Goal: Task Accomplishment & Management: Use online tool/utility

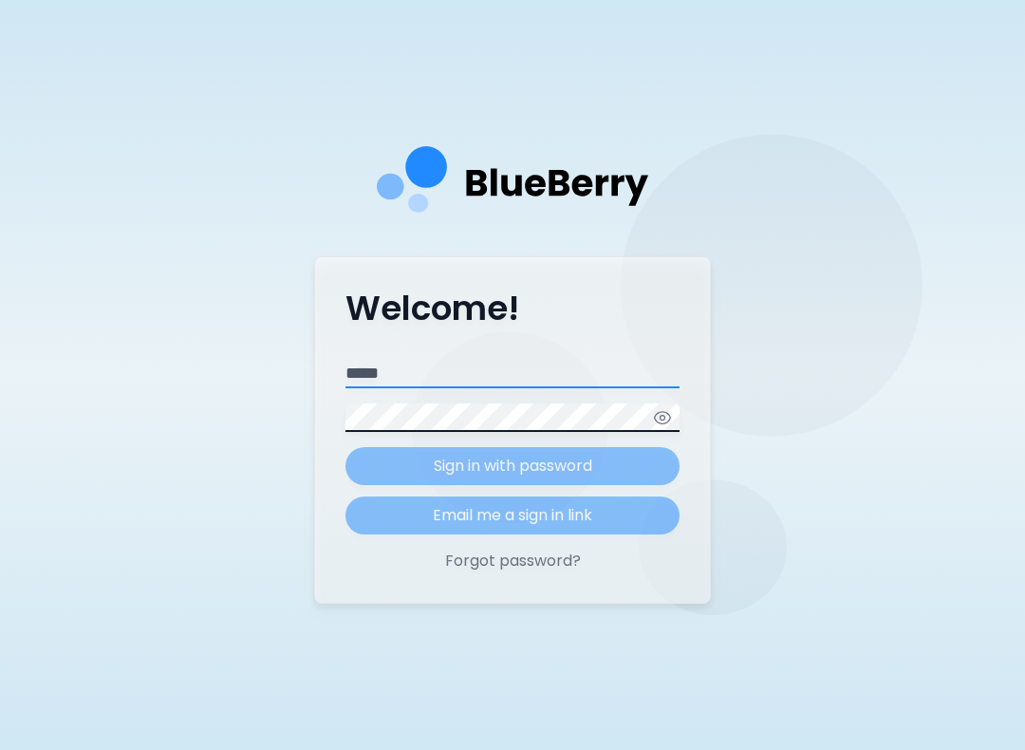
click at [530, 388] on input "Email" at bounding box center [512, 374] width 334 height 28
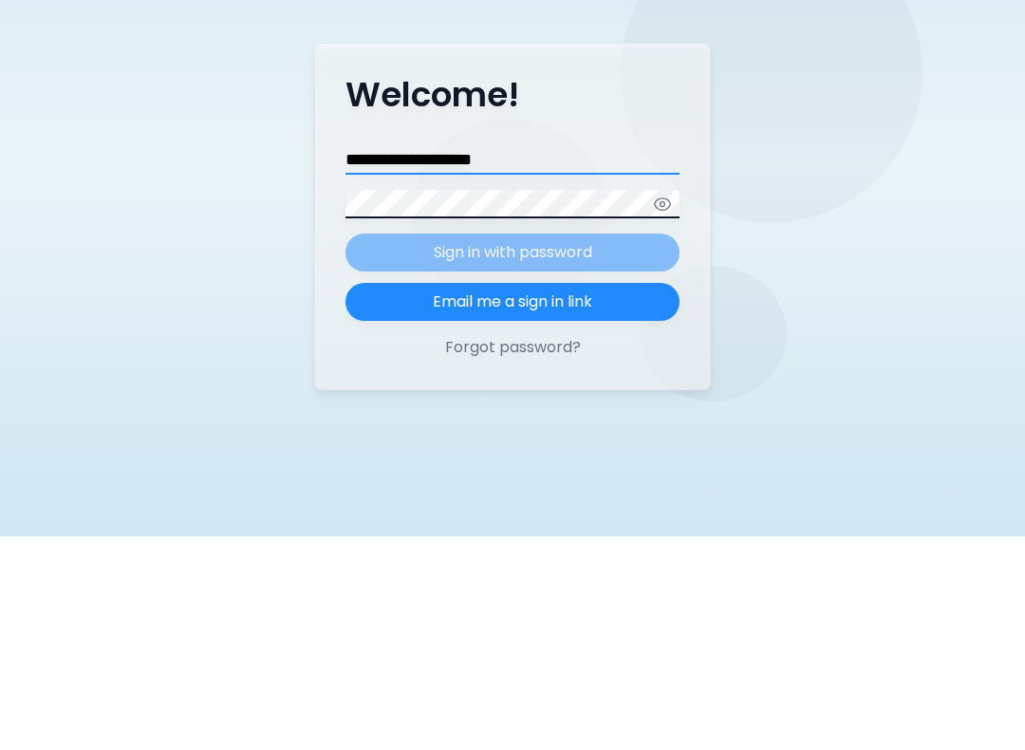
type input "**********"
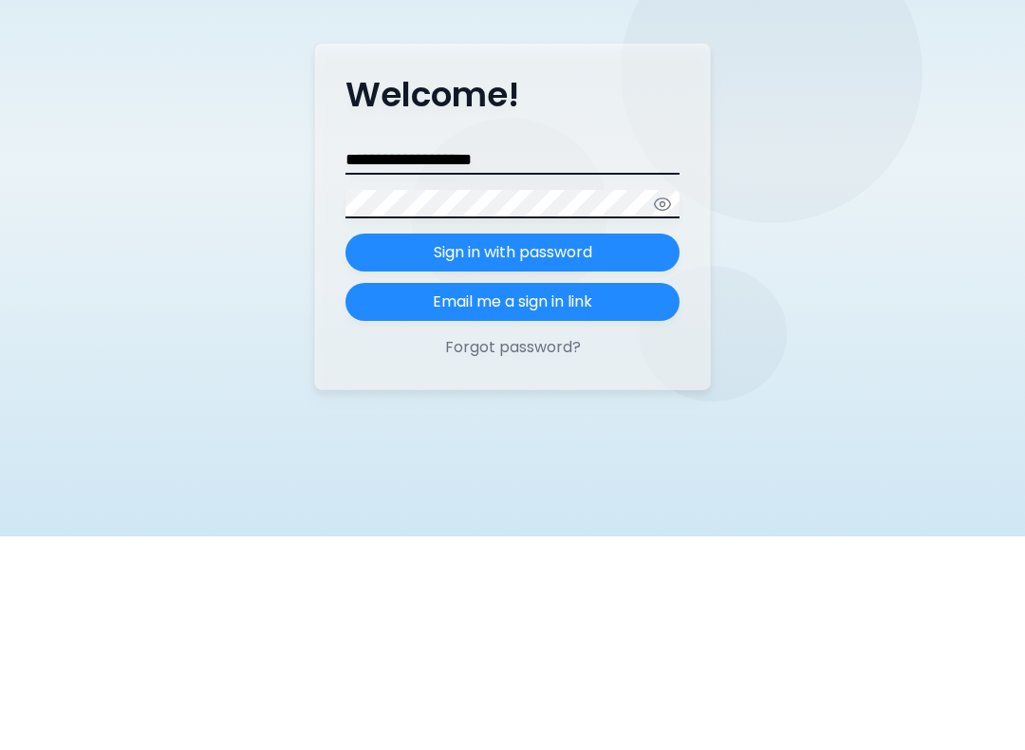
click at [662, 408] on icon "button" at bounding box center [662, 417] width 19 height 19
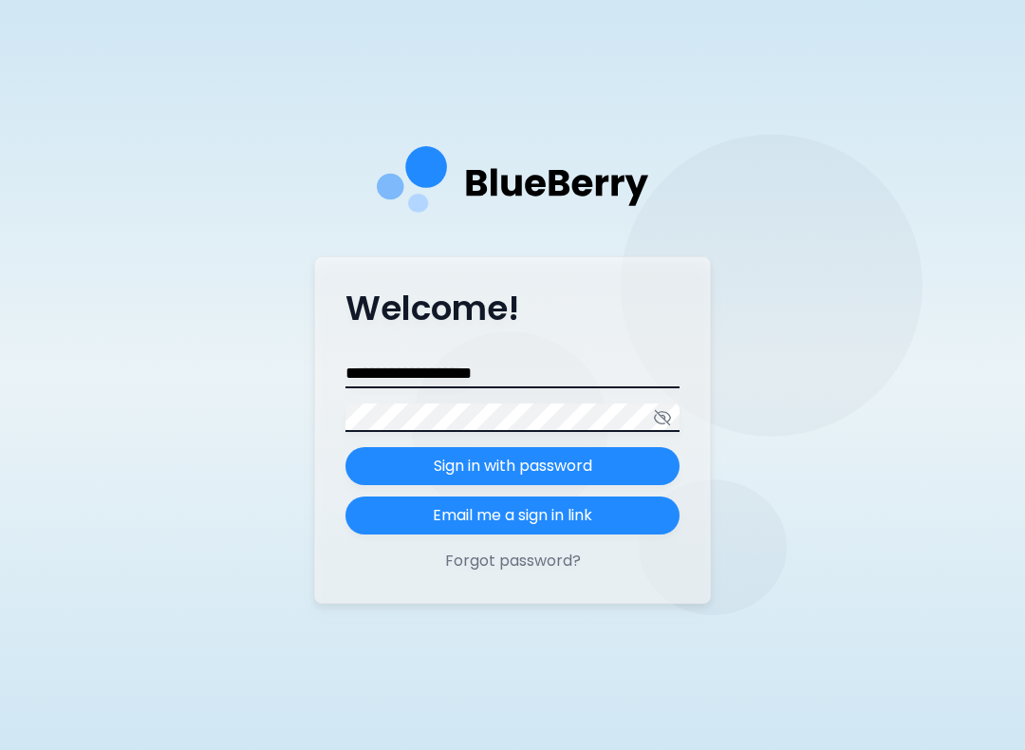
click at [572, 477] on p "Sign in with password" at bounding box center [513, 466] width 158 height 23
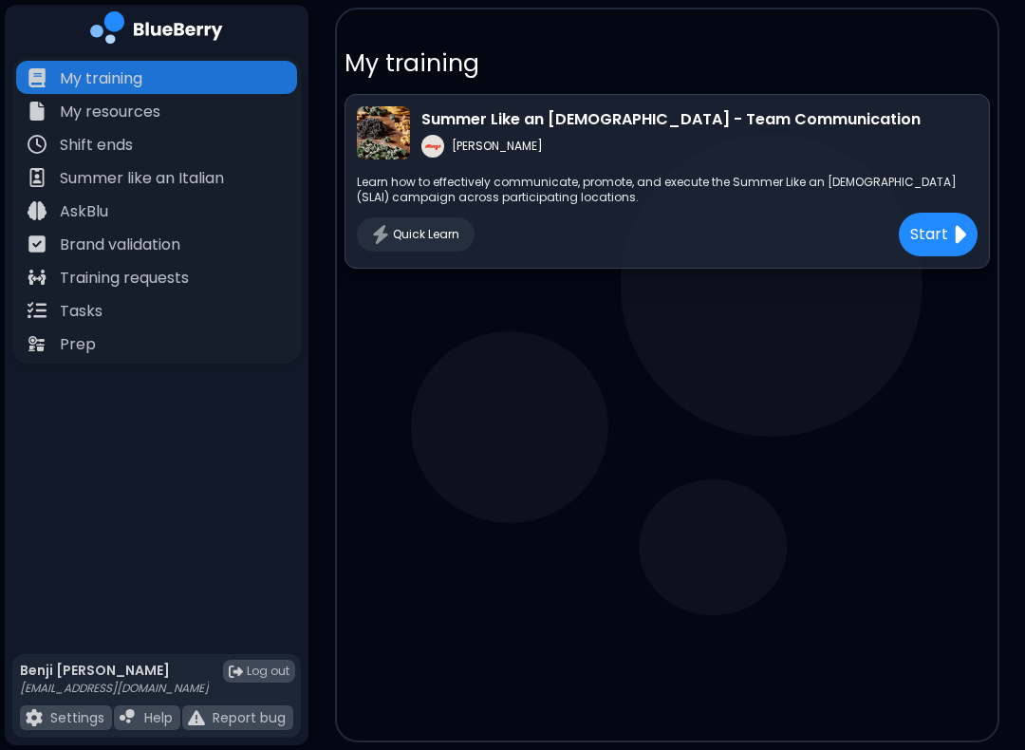
click at [93, 310] on p "Tasks" at bounding box center [81, 311] width 43 height 23
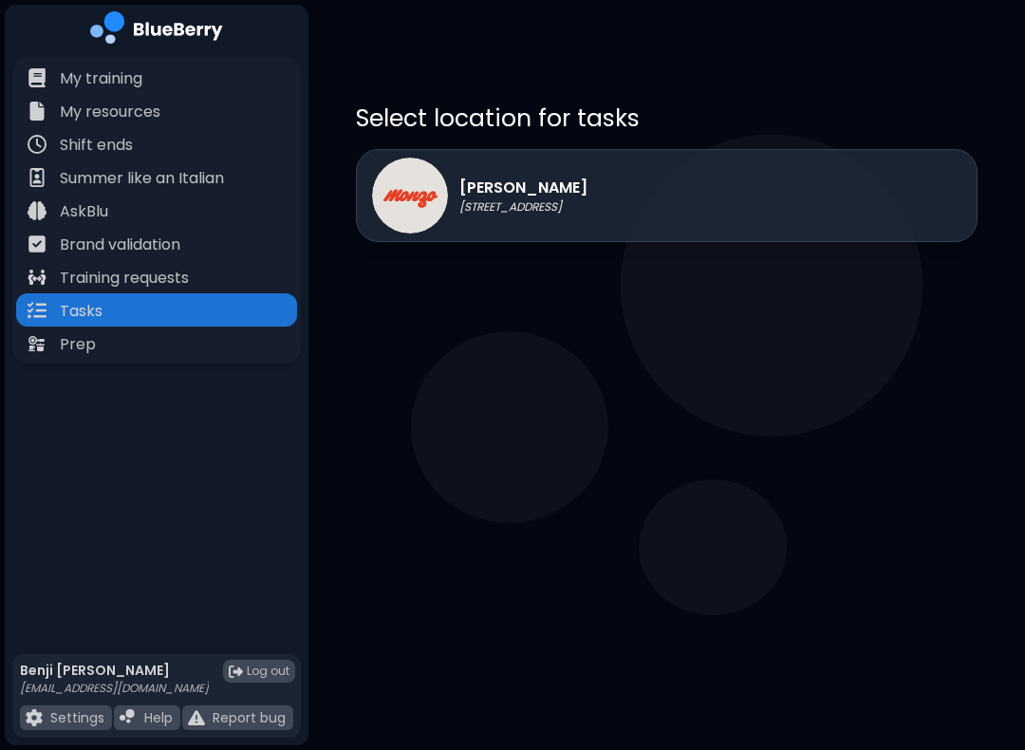
click at [643, 193] on div "[PERSON_NAME] [STREET_ADDRESS]" at bounding box center [667, 195] width 622 height 93
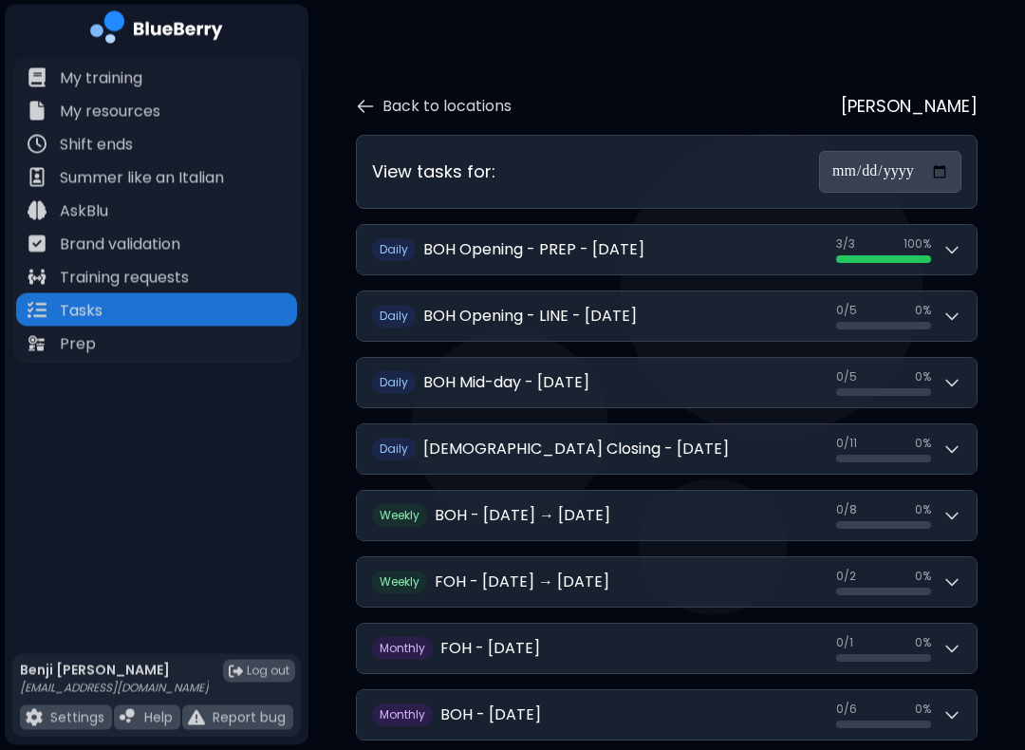
scroll to position [64, 0]
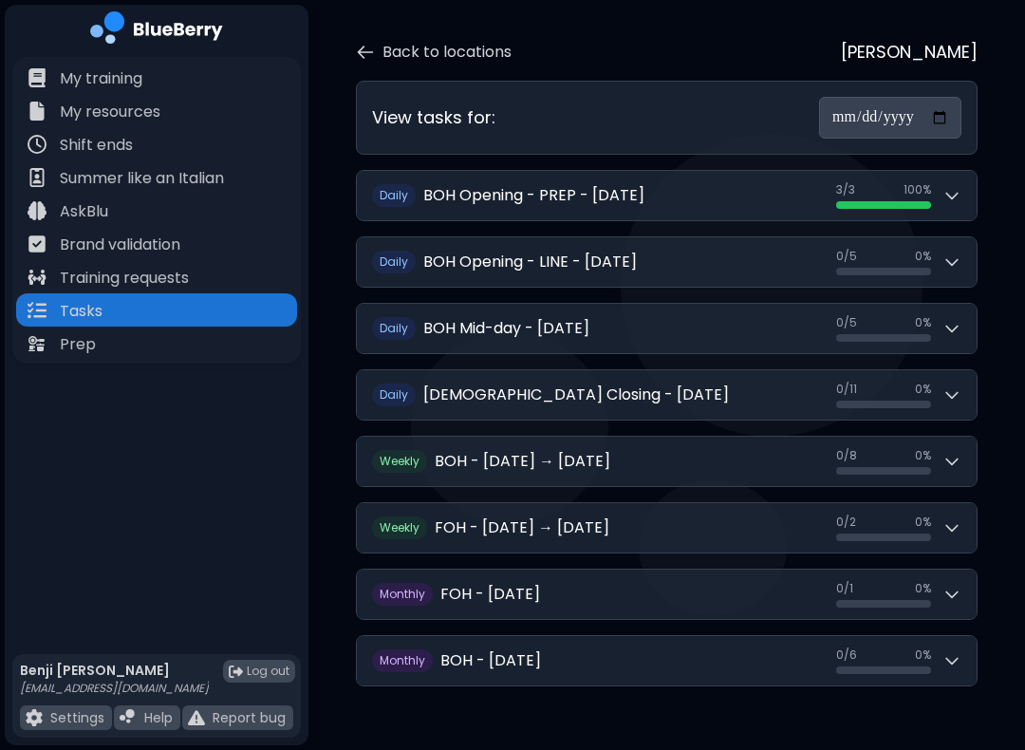
click at [943, 319] on icon at bounding box center [951, 328] width 19 height 19
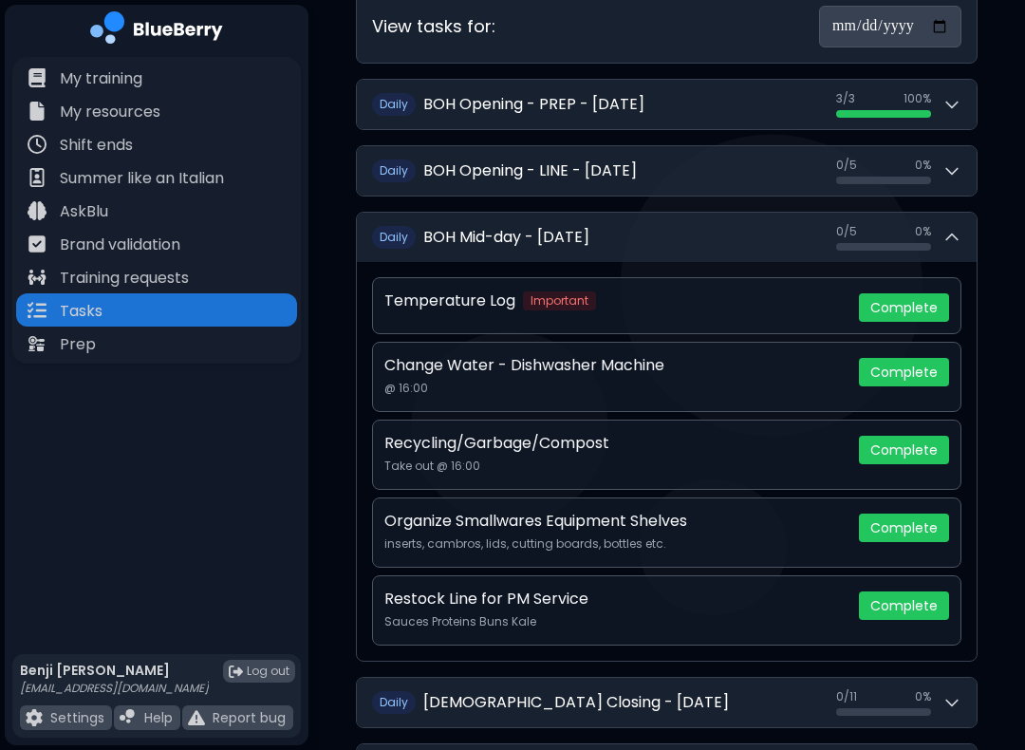
scroll to position [156, 0]
click at [901, 357] on button "Complete" at bounding box center [904, 371] width 90 height 28
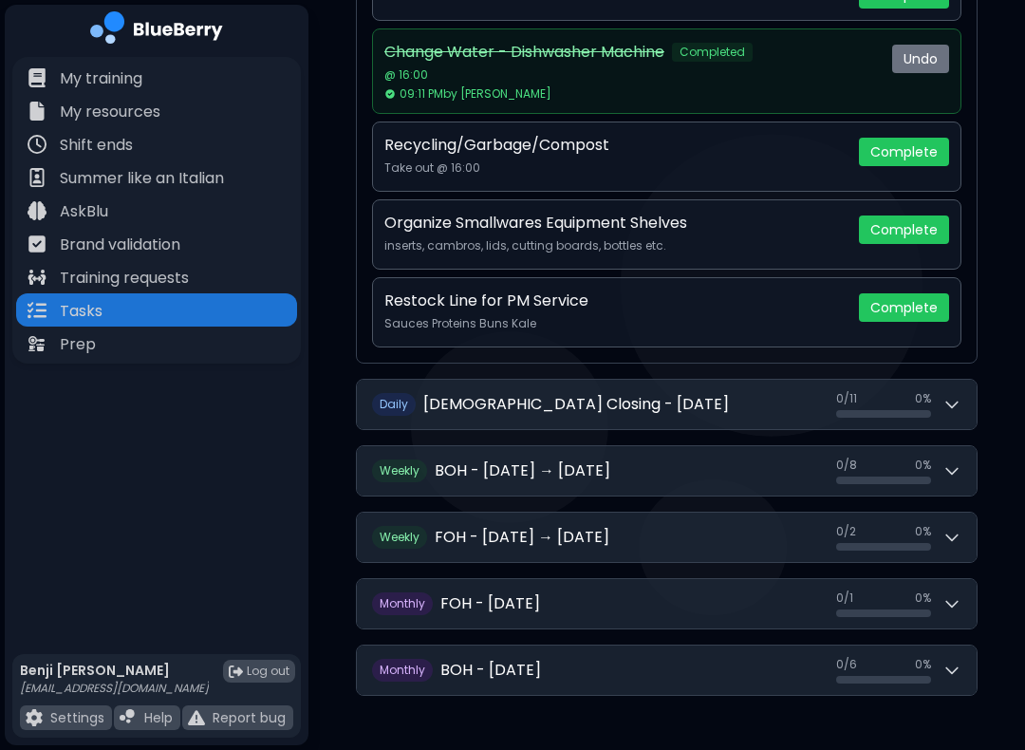
scroll to position [470, 0]
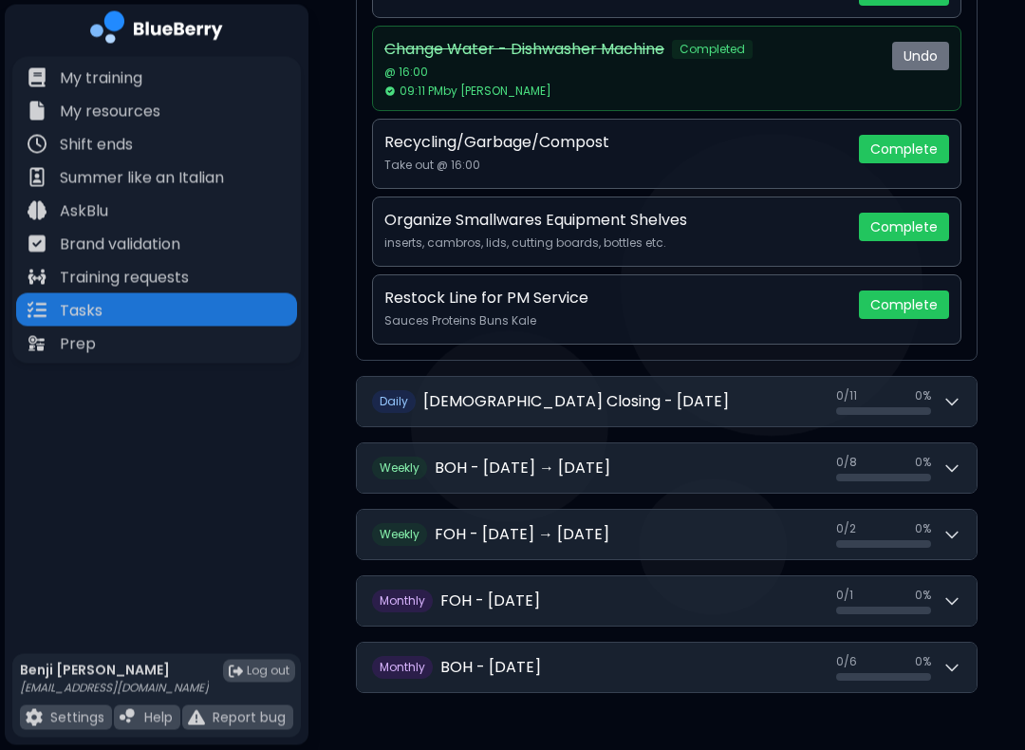
click at [873, 391] on div "0 / 11 0 %" at bounding box center [883, 402] width 95 height 27
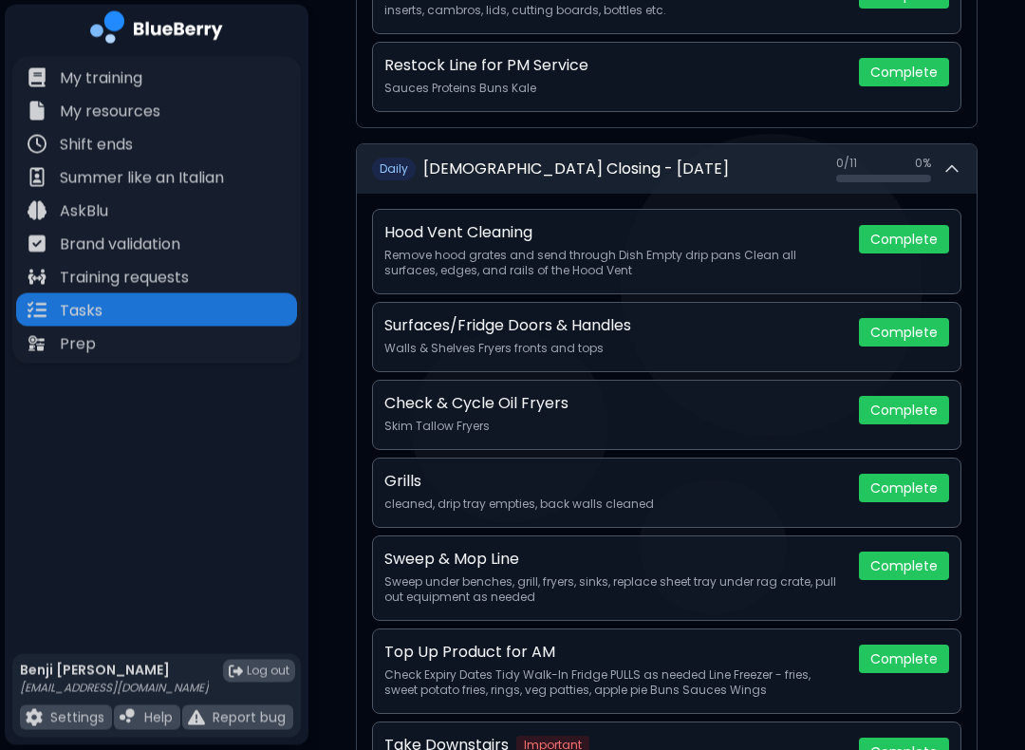
scroll to position [704, 0]
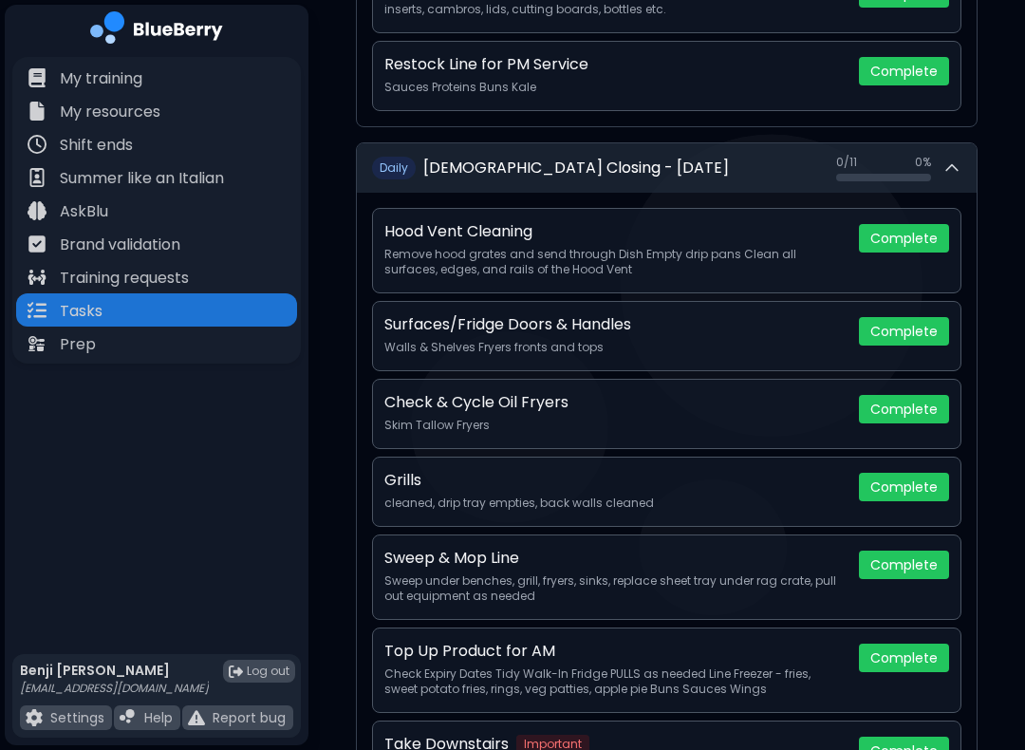
click at [885, 224] on button "Complete" at bounding box center [904, 238] width 90 height 28
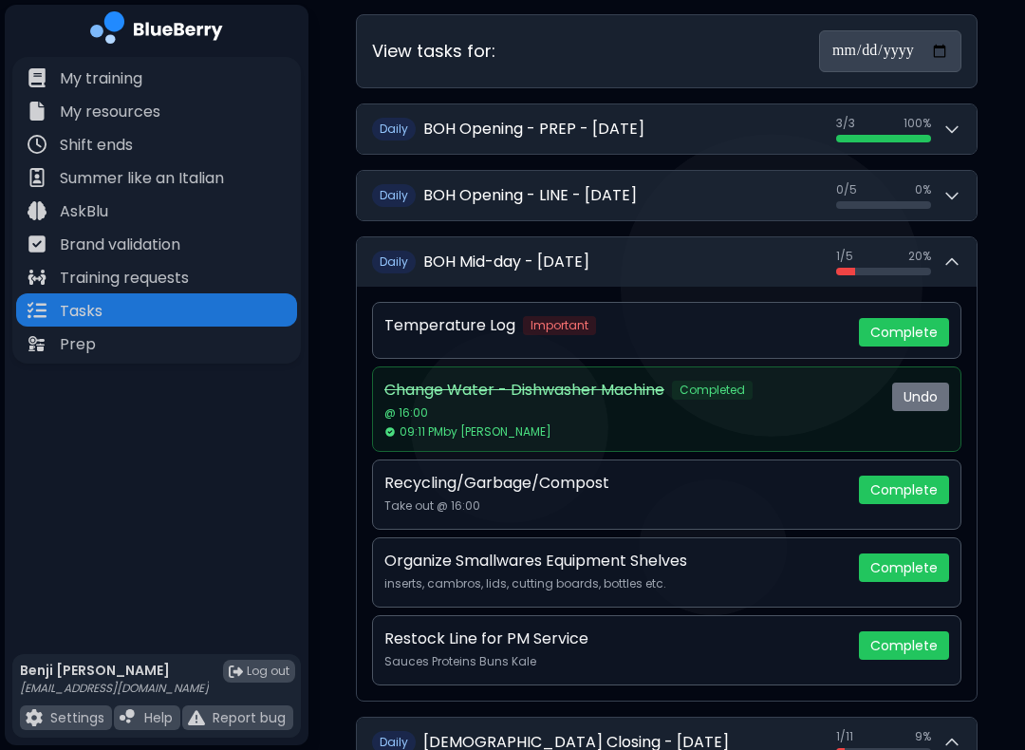
scroll to position [0, 0]
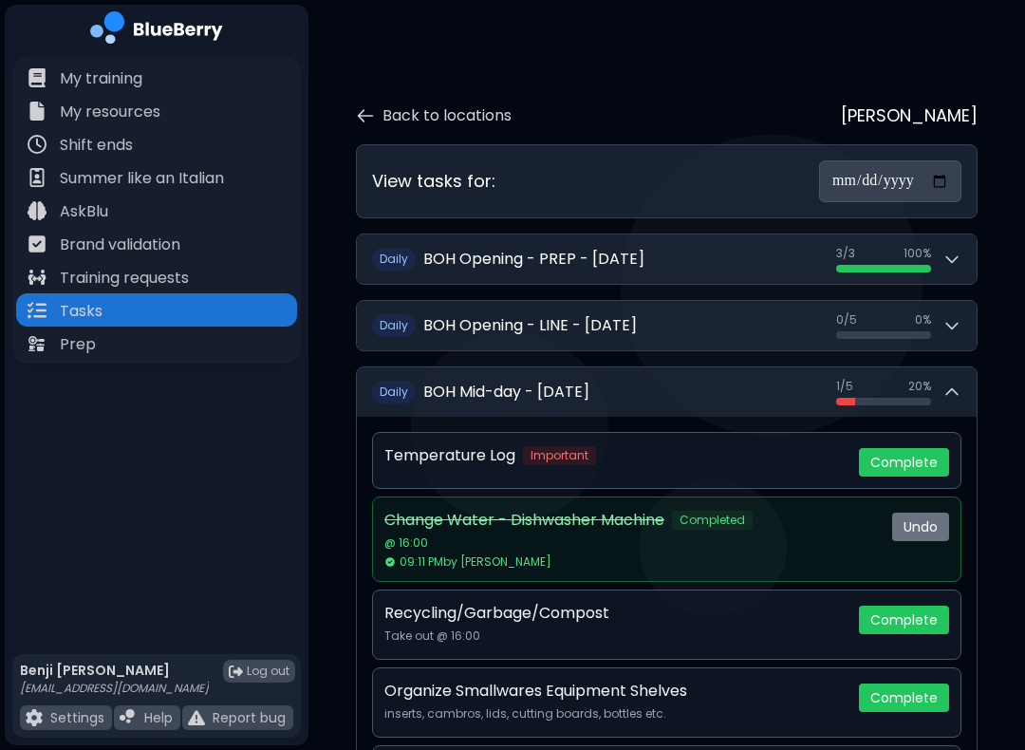
click at [889, 312] on div "0 / 5 0 %" at bounding box center [883, 319] width 95 height 15
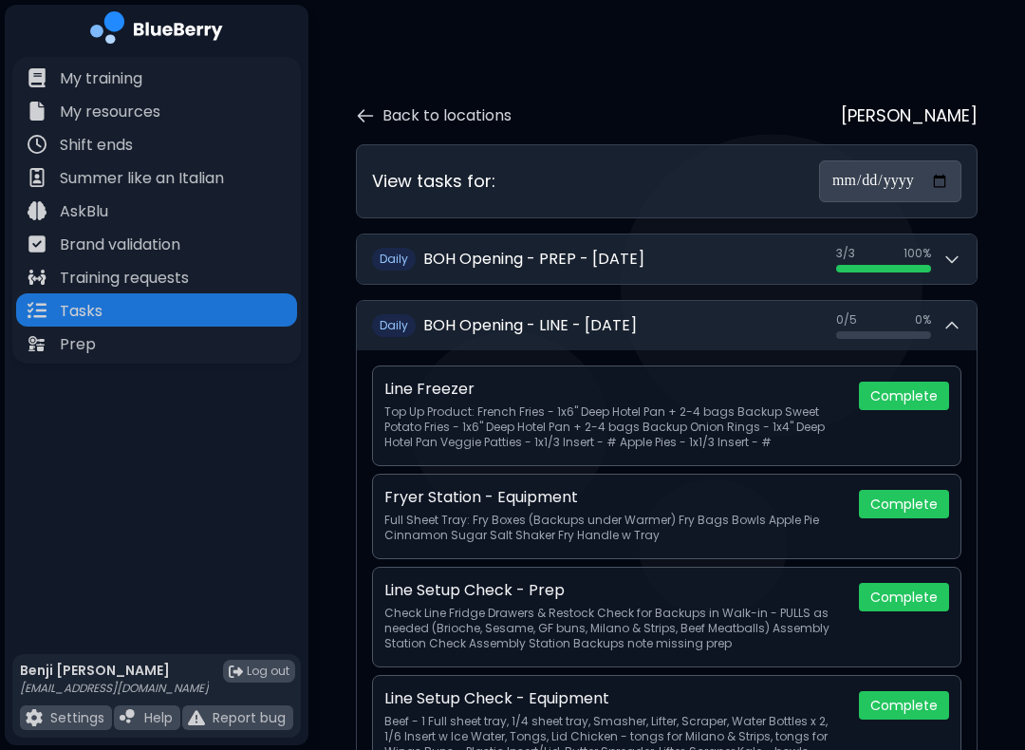
click at [893, 312] on div "0 / 5 0 %" at bounding box center [883, 319] width 95 height 15
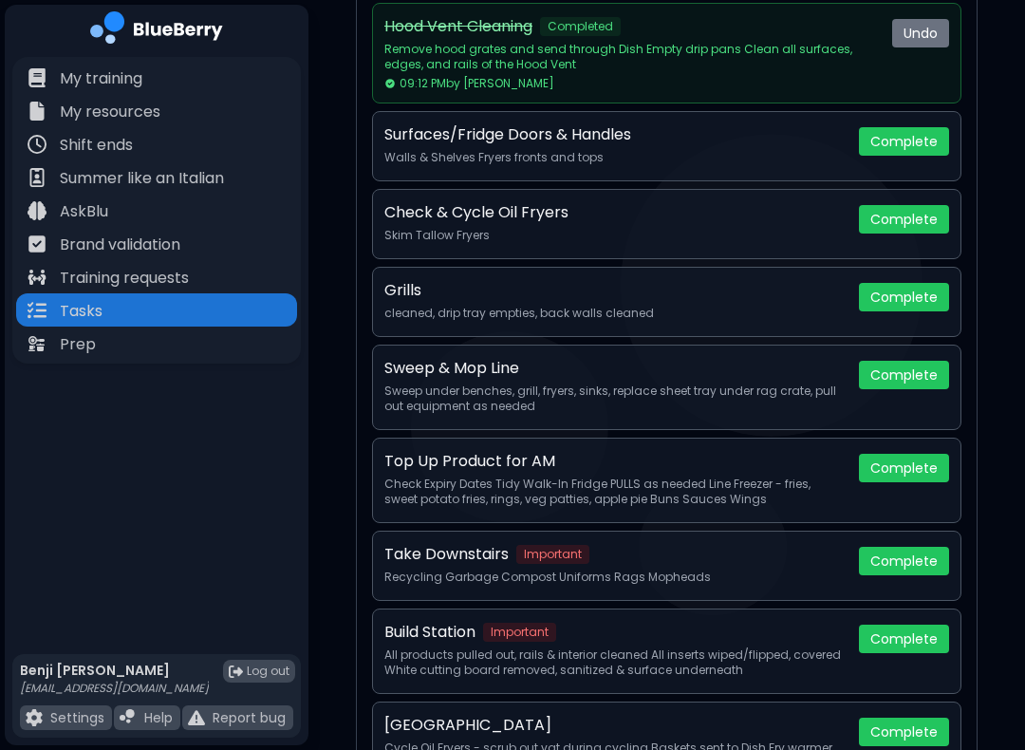
scroll to position [918, 0]
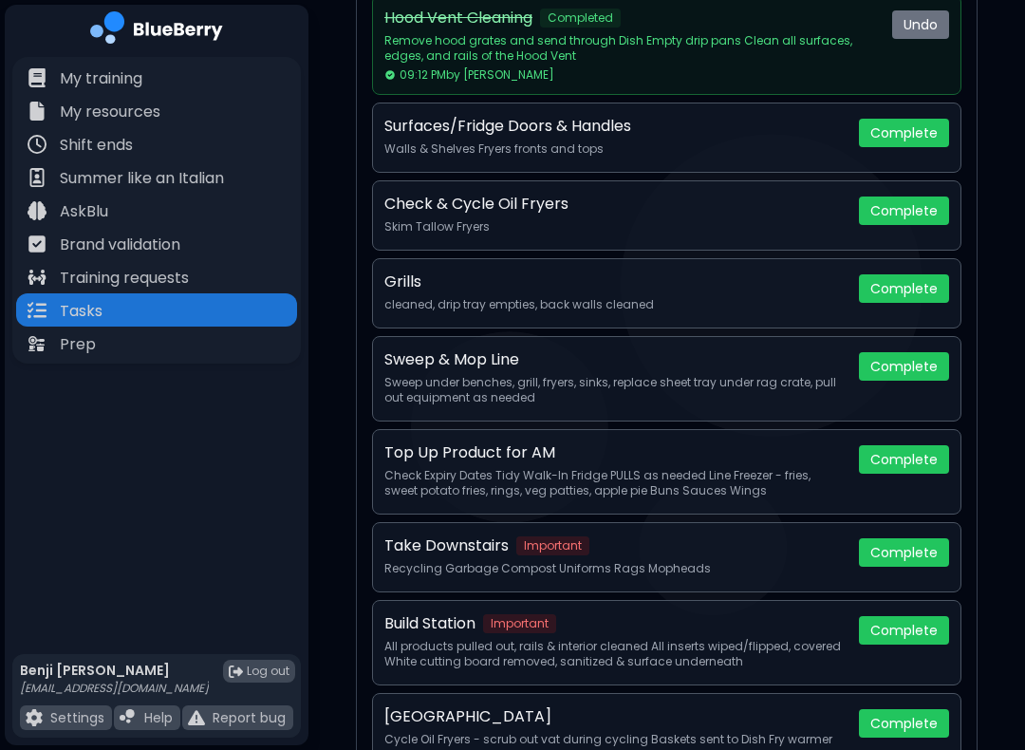
click at [915, 204] on button "Complete" at bounding box center [904, 210] width 90 height 28
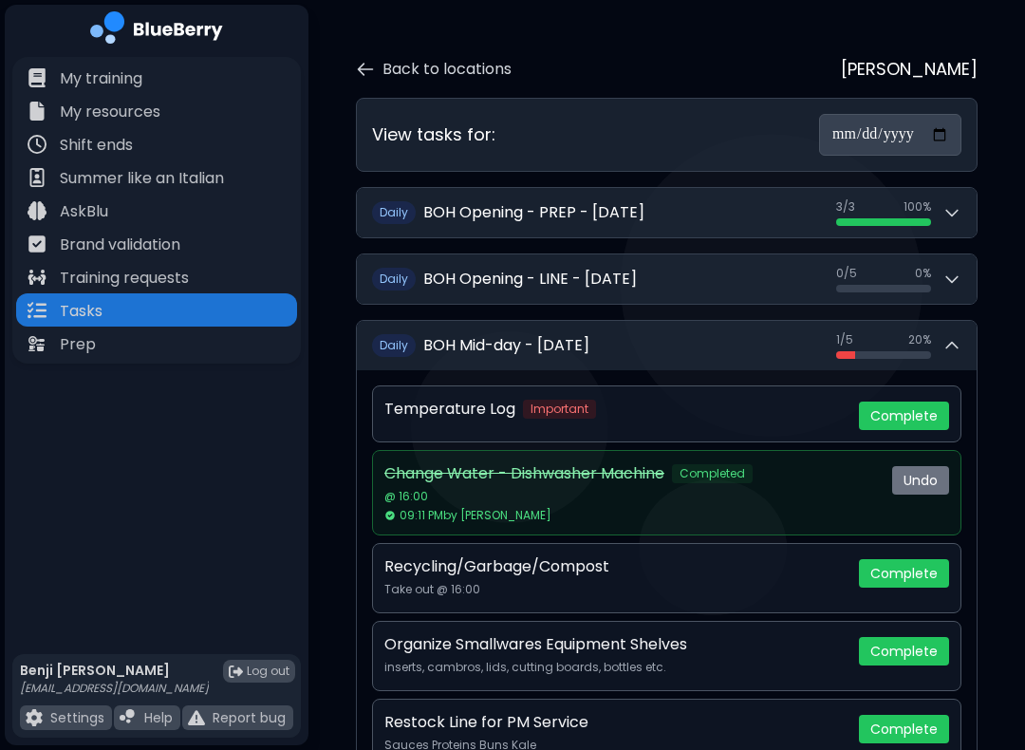
scroll to position [72, 0]
